Goal: Check status: Check status

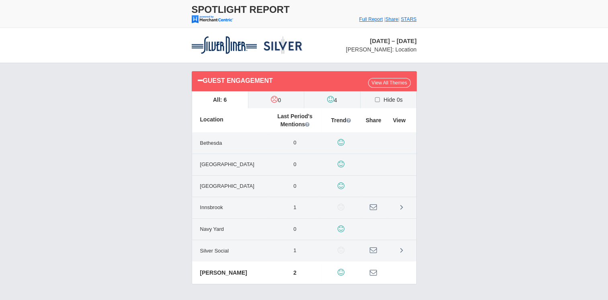
scroll to position [39, 0]
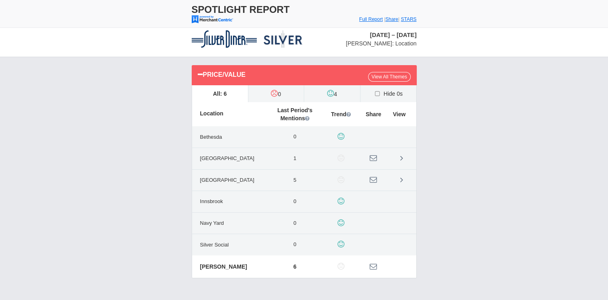
scroll to position [6, 0]
